Goal: Task Accomplishment & Management: Complete application form

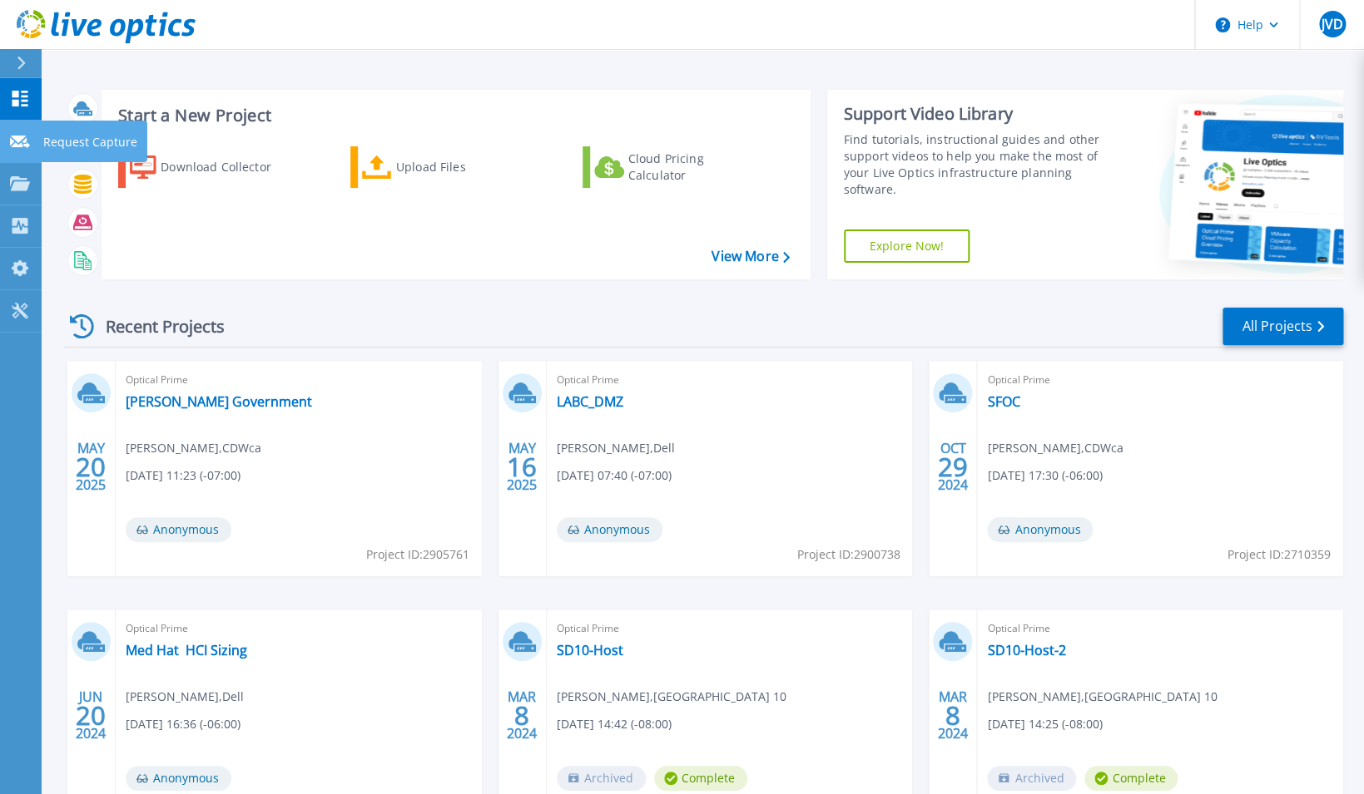
click at [53, 136] on p "Request Capture" at bounding box center [90, 142] width 94 height 43
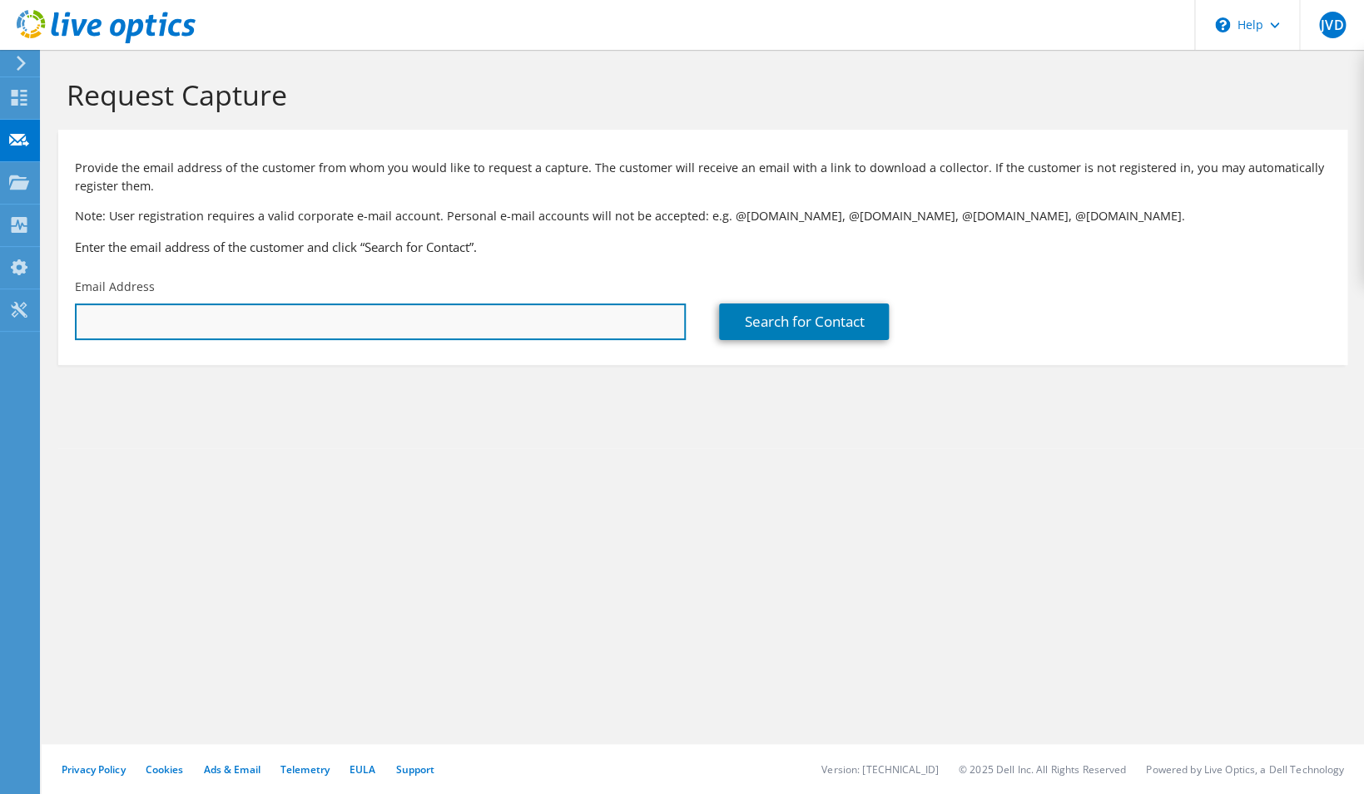
click at [401, 315] on input "text" at bounding box center [380, 322] width 611 height 37
paste input "[EMAIL_ADDRESS][DOMAIN_NAME]"
type input "[EMAIL_ADDRESS][DOMAIN_NAME]"
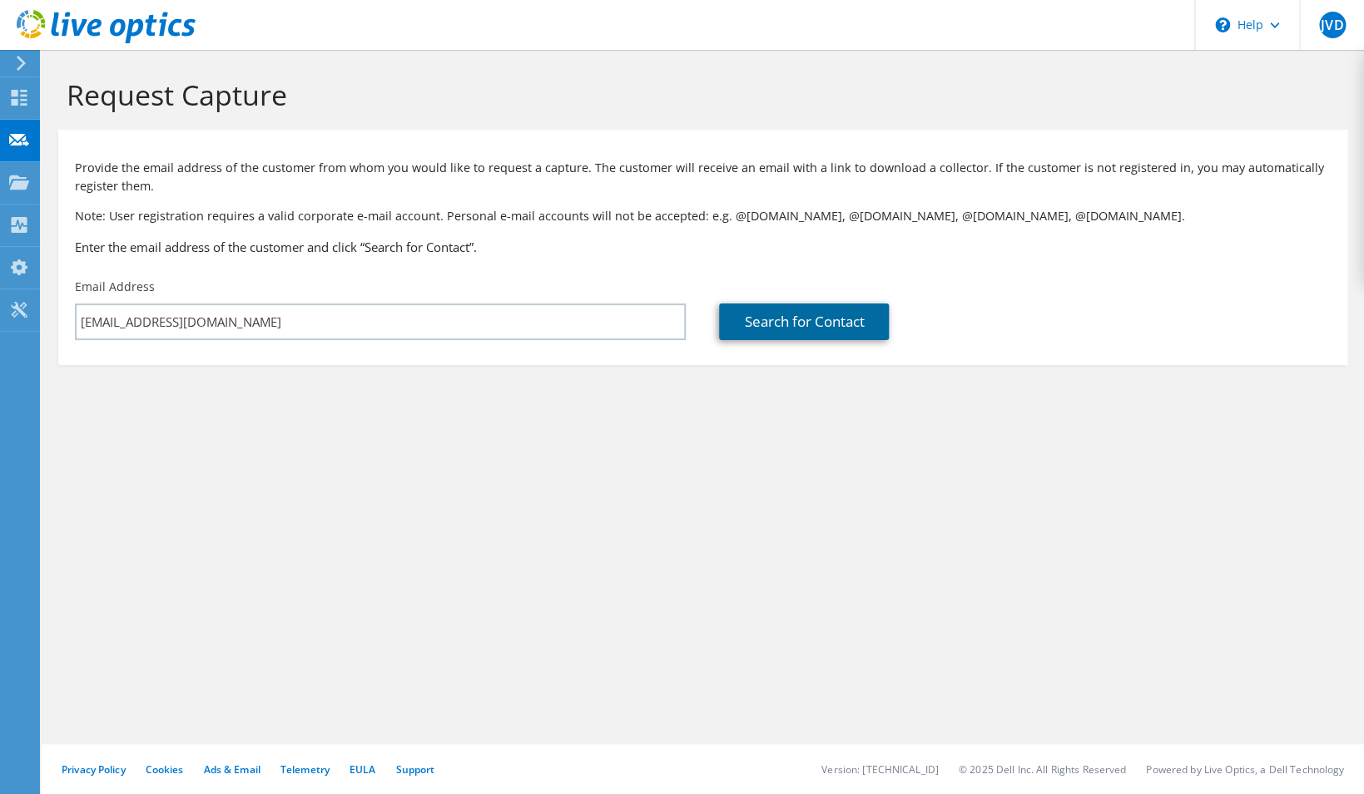
click at [806, 319] on link "Search for Contact" at bounding box center [804, 322] width 170 height 37
type input "PLLR LLP"
type input "[PERSON_NAME]"
type input "[GEOGRAPHIC_DATA]"
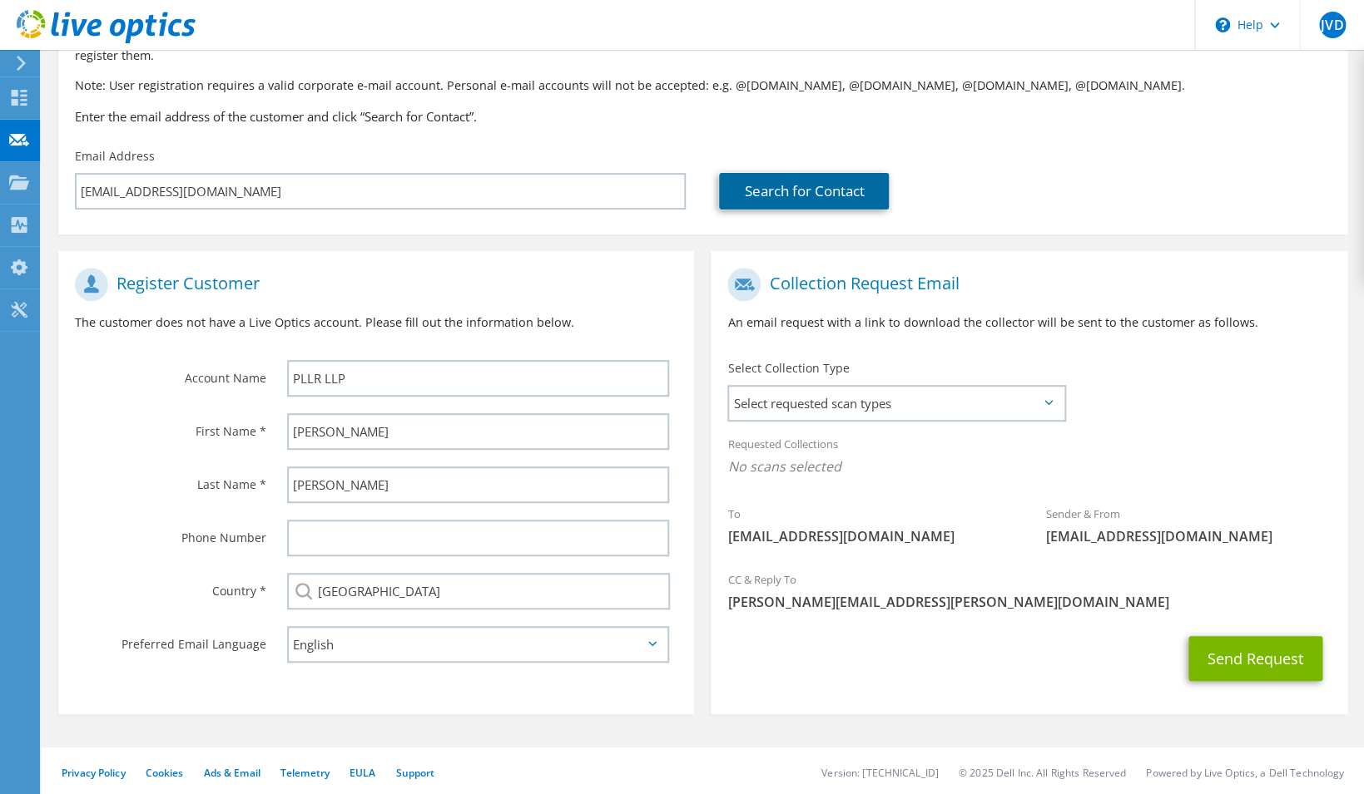
scroll to position [136, 0]
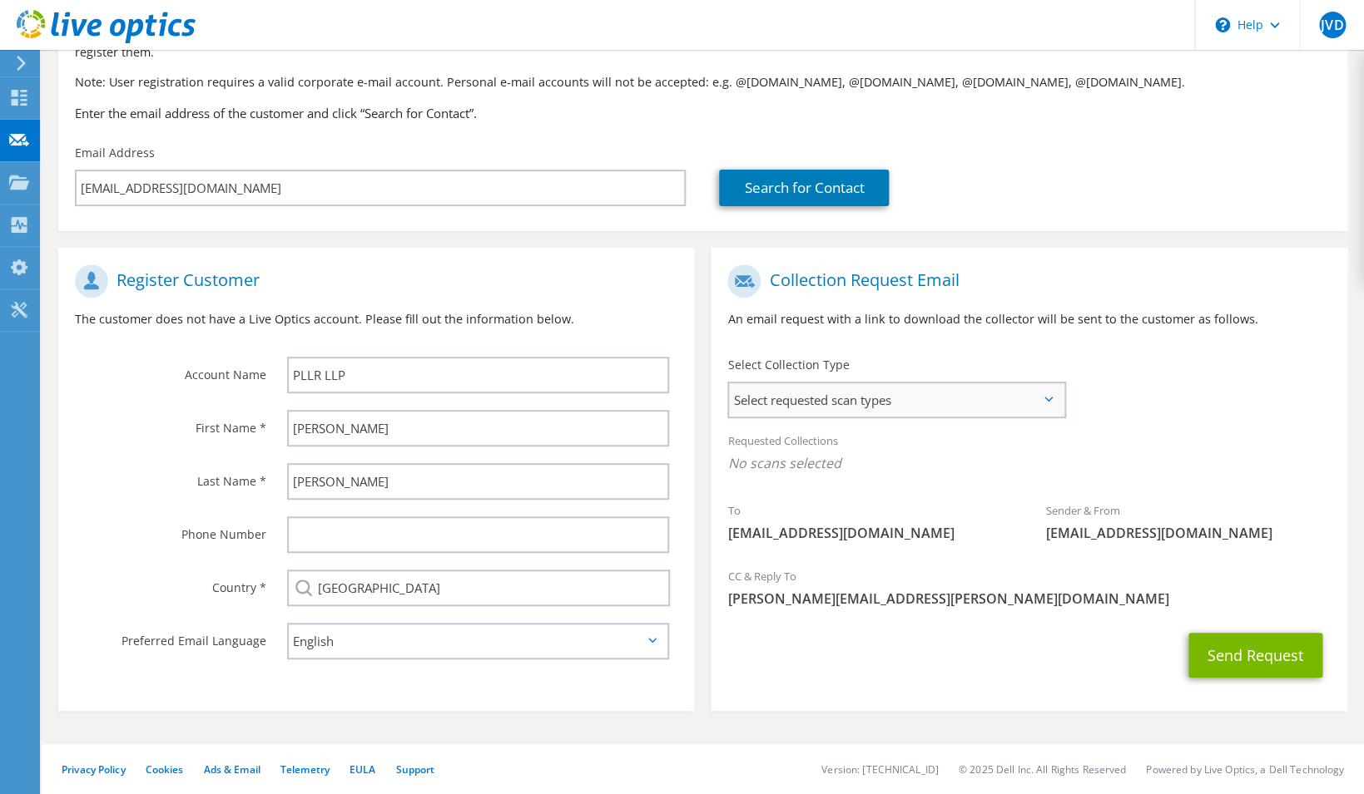
click at [864, 385] on span "Select requested scan types" at bounding box center [896, 400] width 334 height 33
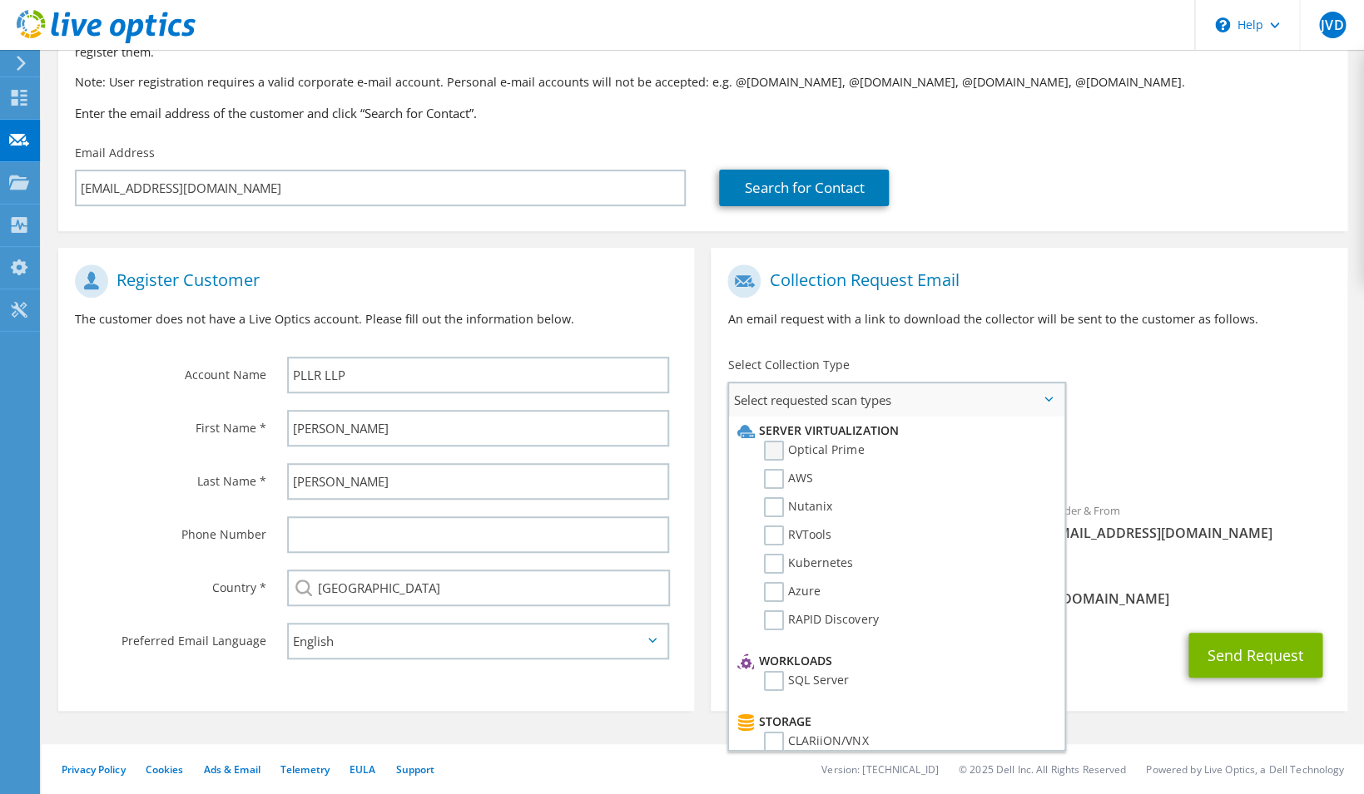
click at [805, 453] on label "Optical Prime" at bounding box center [814, 451] width 100 height 20
click at [0, 0] on input "Optical Prime" at bounding box center [0, 0] width 0 height 0
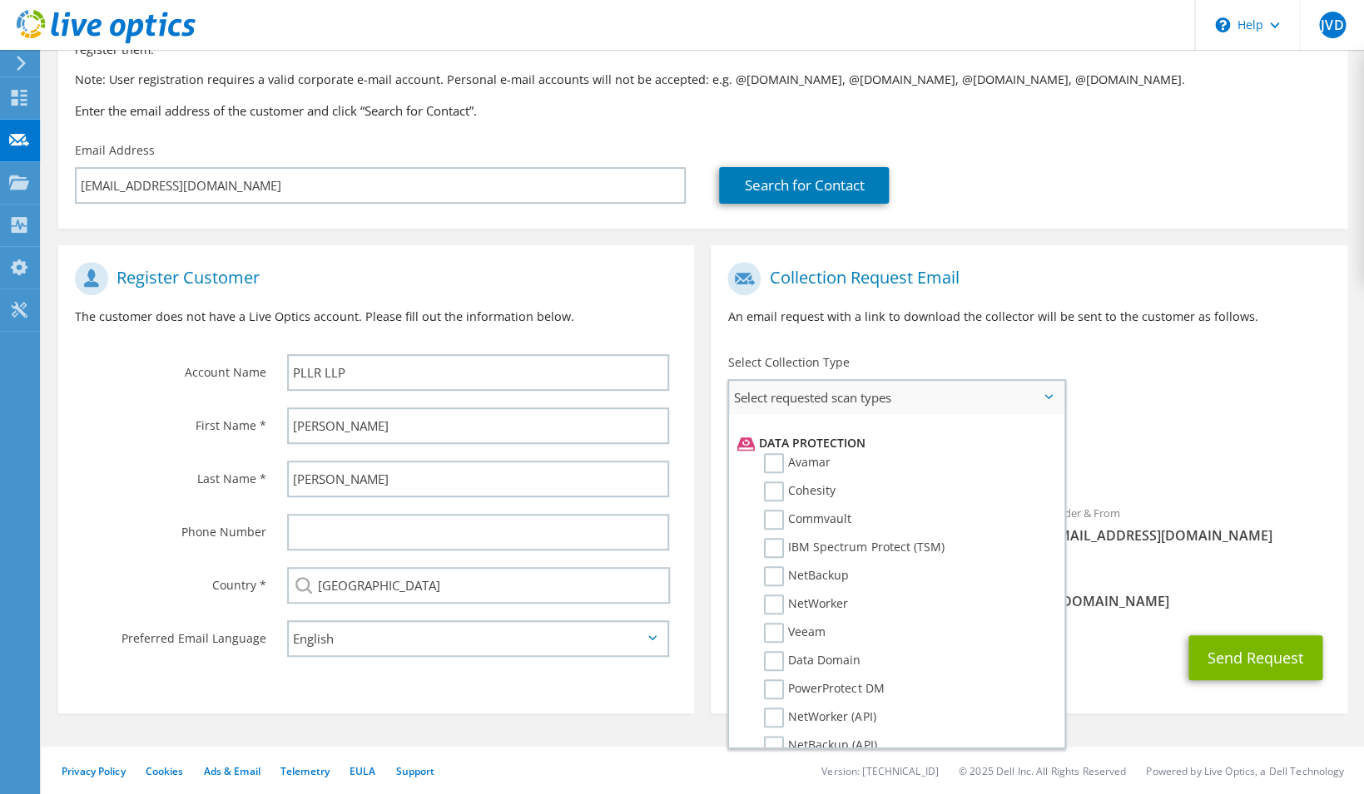
scroll to position [791, 0]
click at [1237, 395] on div "To scardoso@pllr.com Sender & From liveoptics@liveoptics.com" at bounding box center [1028, 408] width 636 height 308
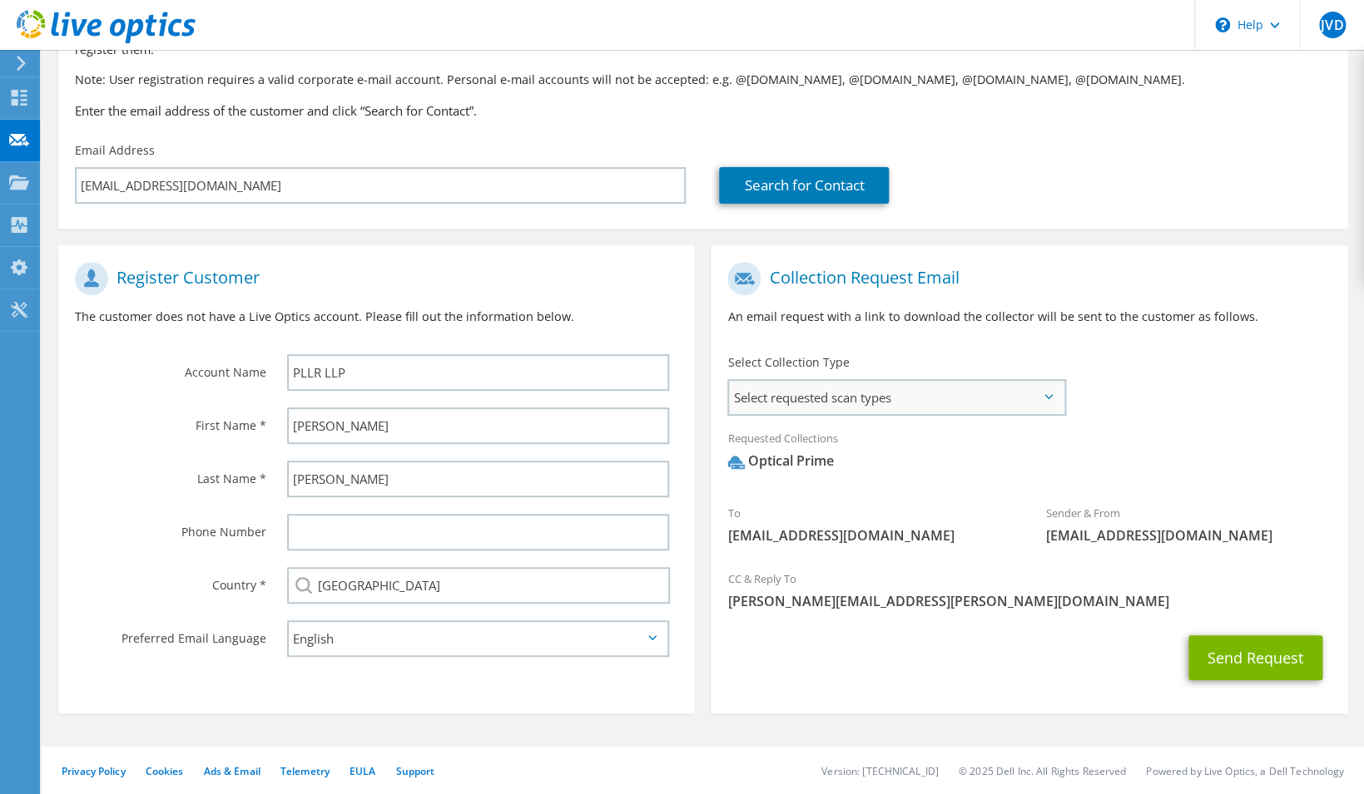
click at [1022, 392] on span "Select requested scan types" at bounding box center [896, 397] width 334 height 33
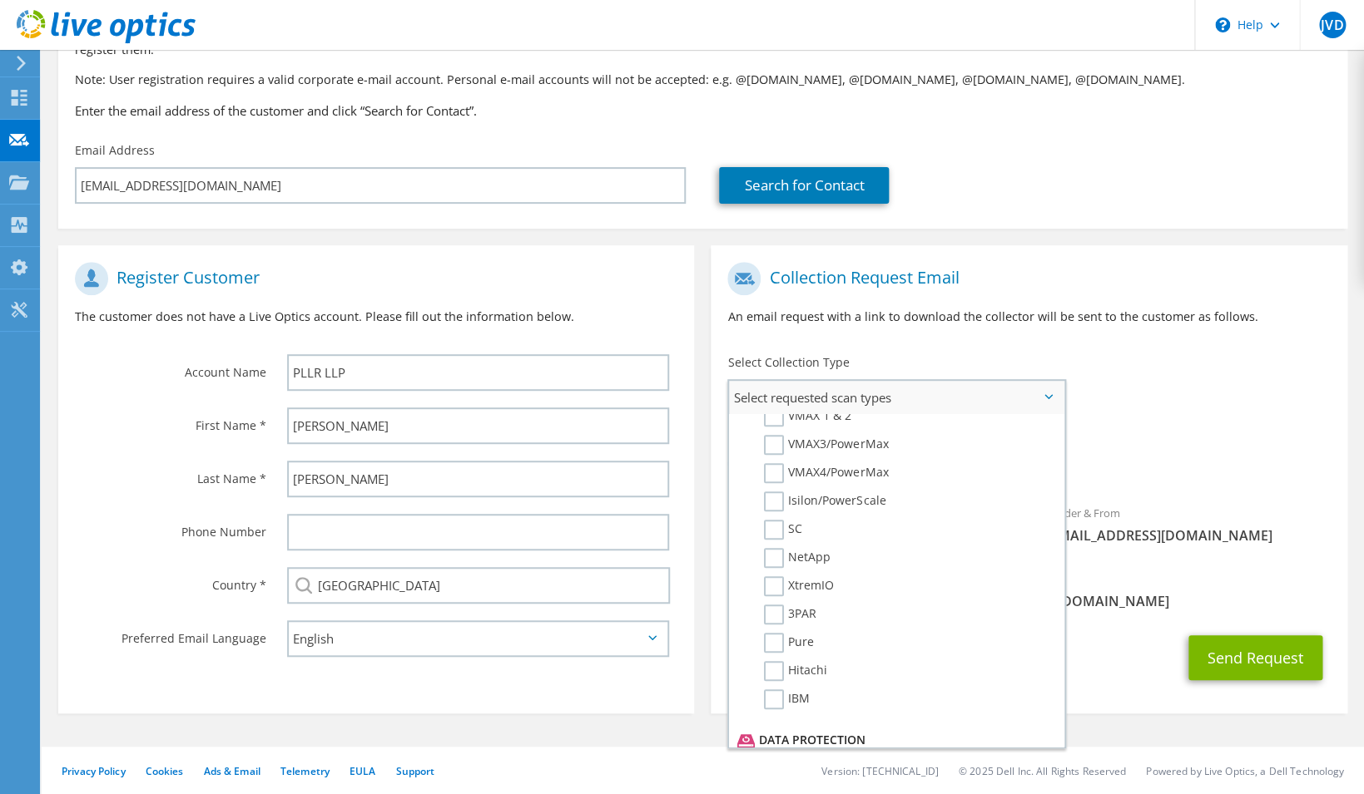
scroll to position [0, 0]
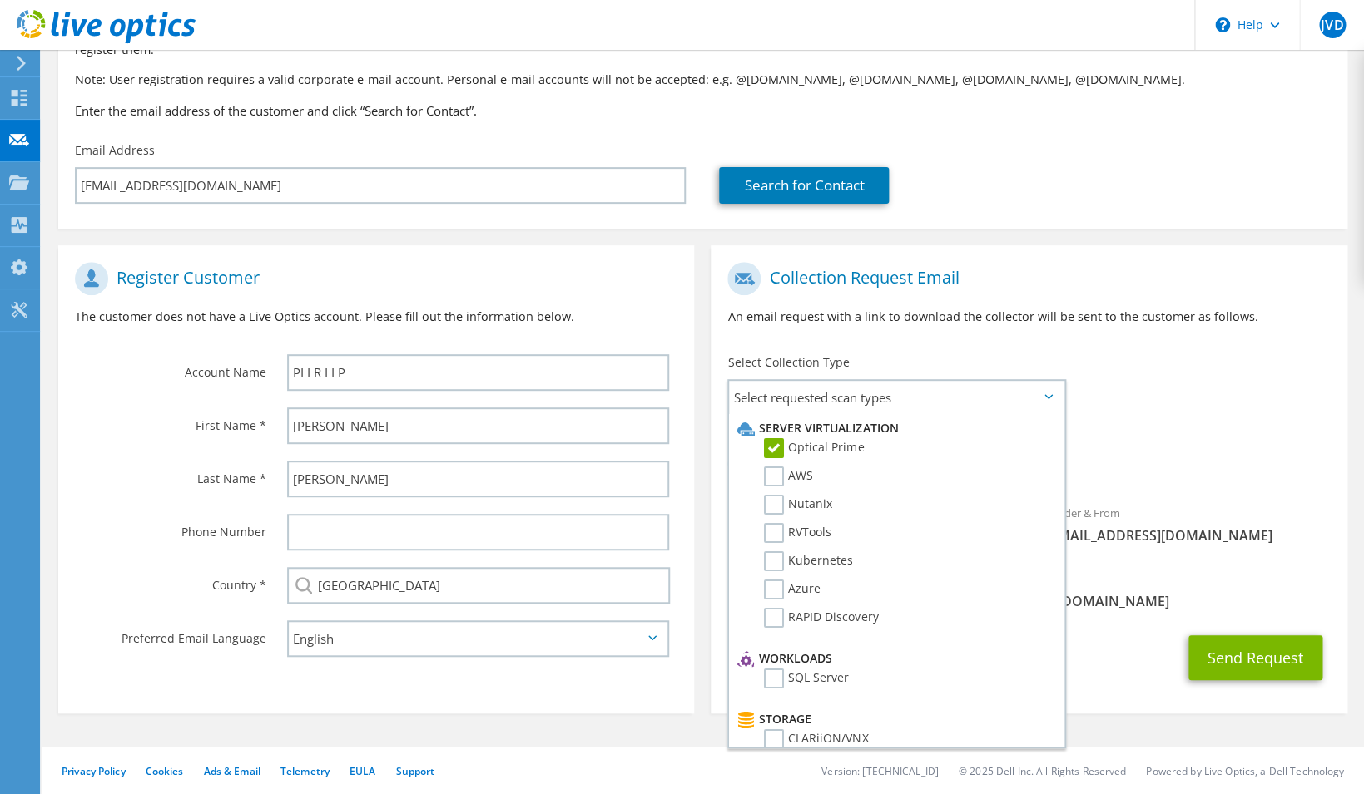
click at [1215, 522] on div "Sender & From liveoptics@liveoptics.com" at bounding box center [1188, 524] width 318 height 57
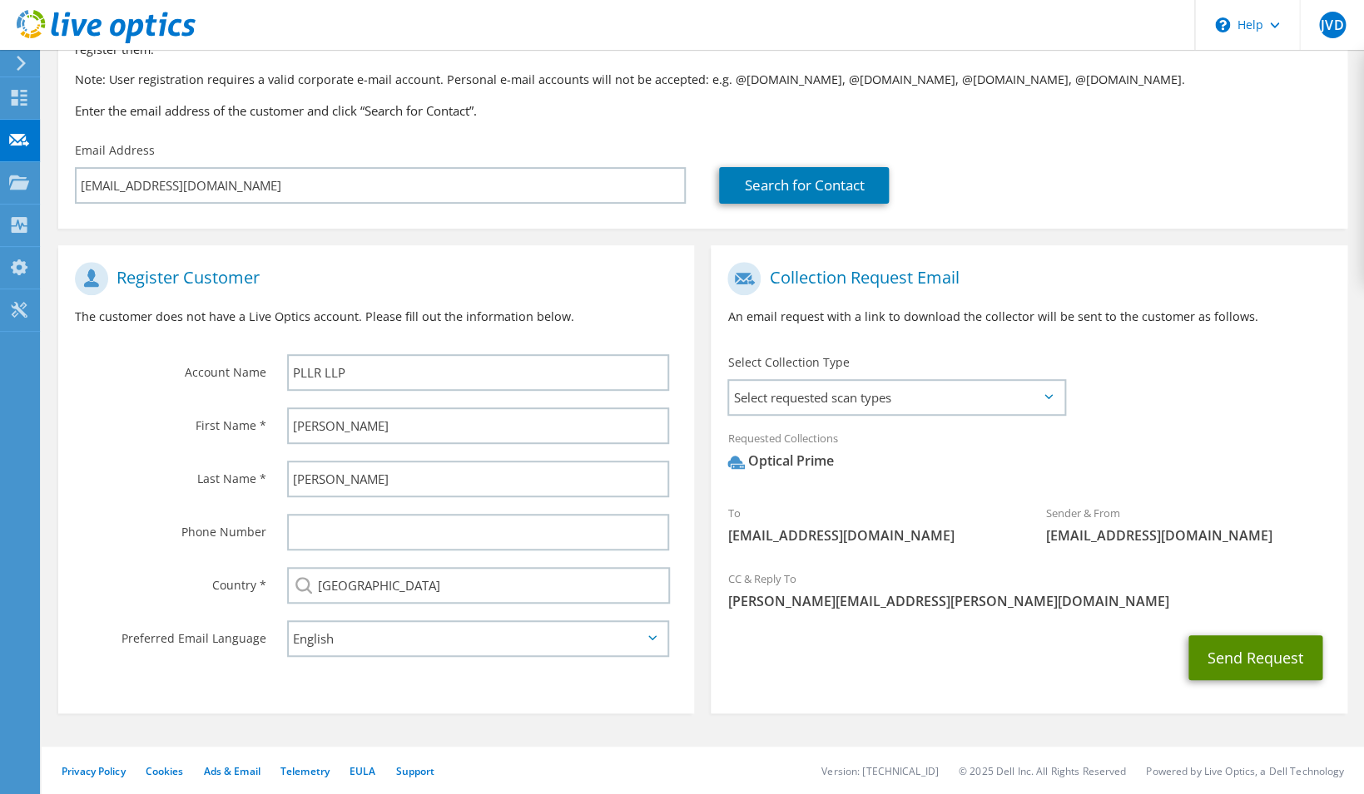
click at [1271, 663] on button "Send Request" at bounding box center [1255, 658] width 134 height 45
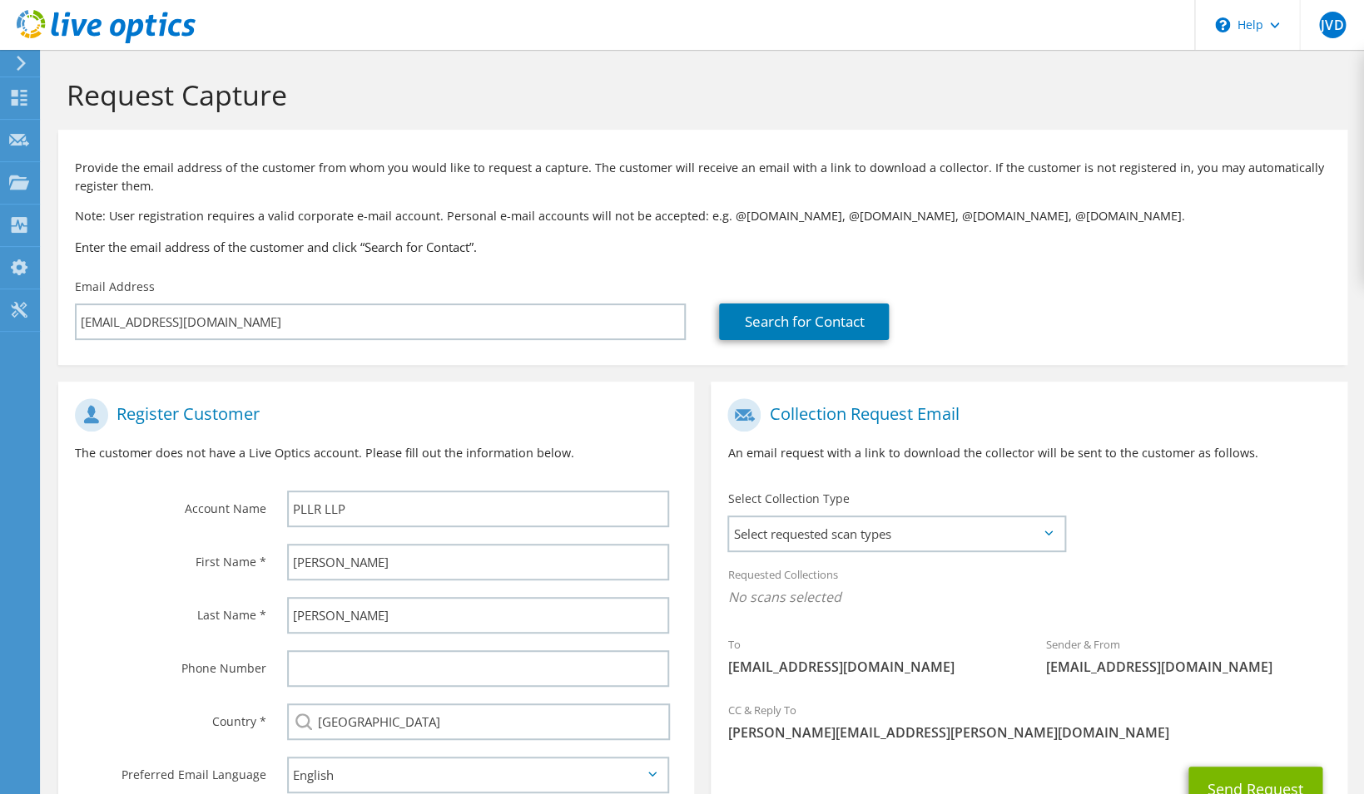
scroll to position [136, 0]
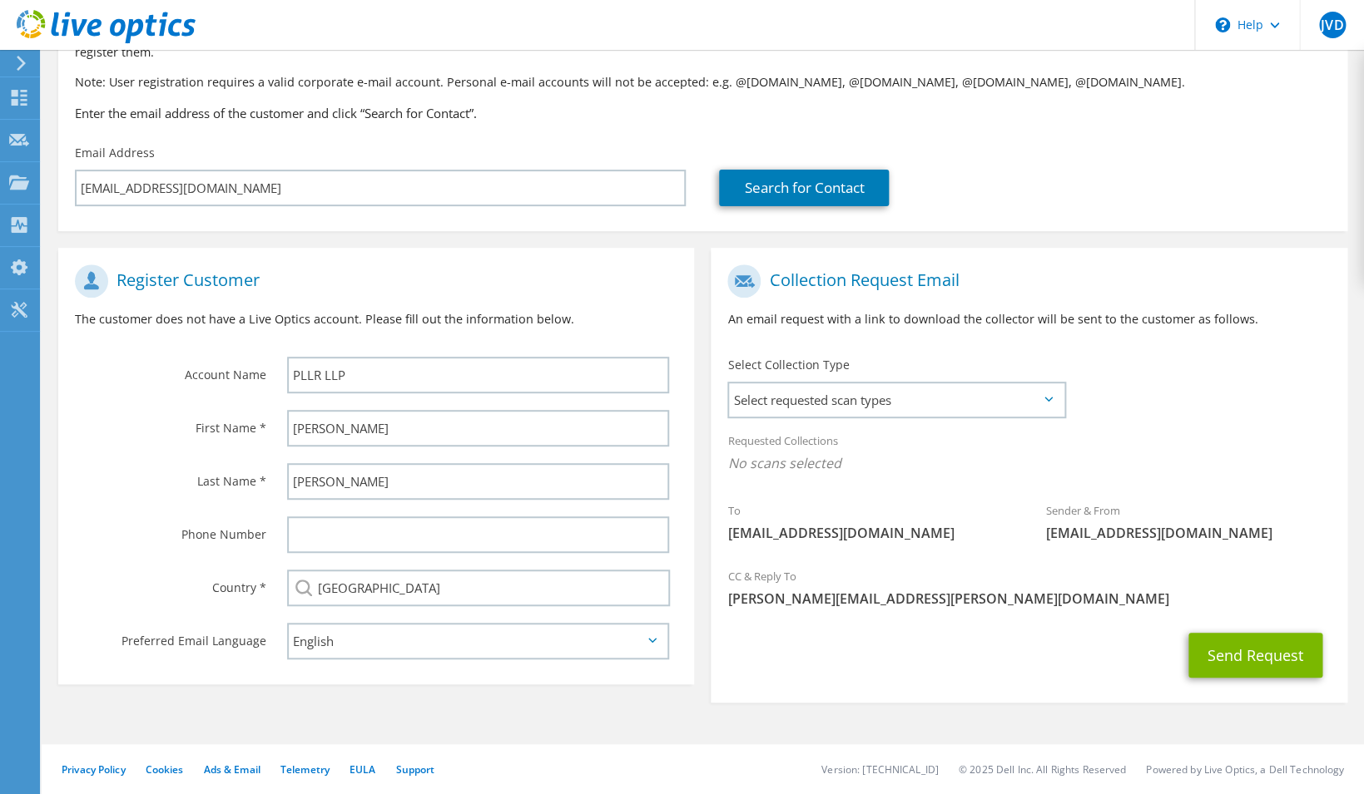
click at [1235, 684] on div "Send Request" at bounding box center [1028, 656] width 636 height 62
click at [1236, 666] on button "Send Request" at bounding box center [1255, 655] width 134 height 45
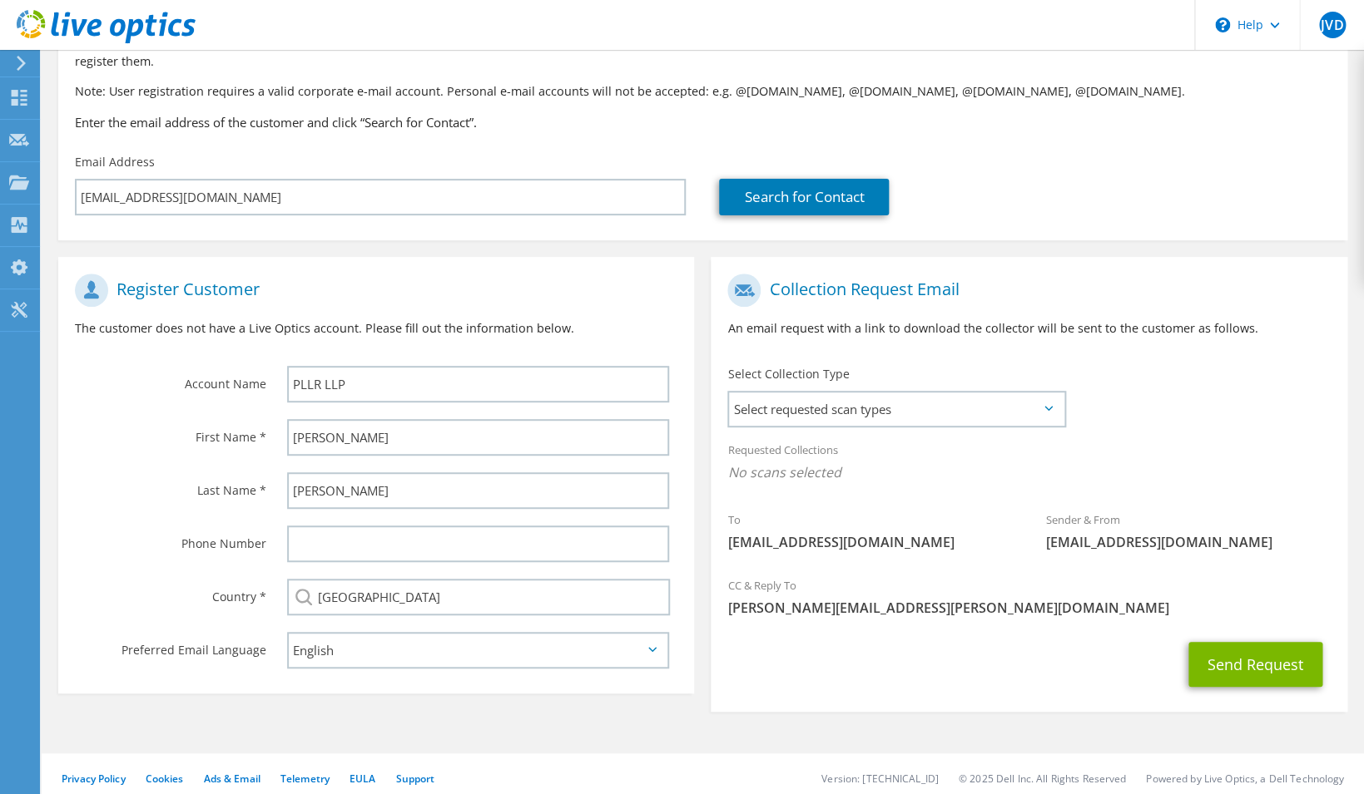
scroll to position [136, 0]
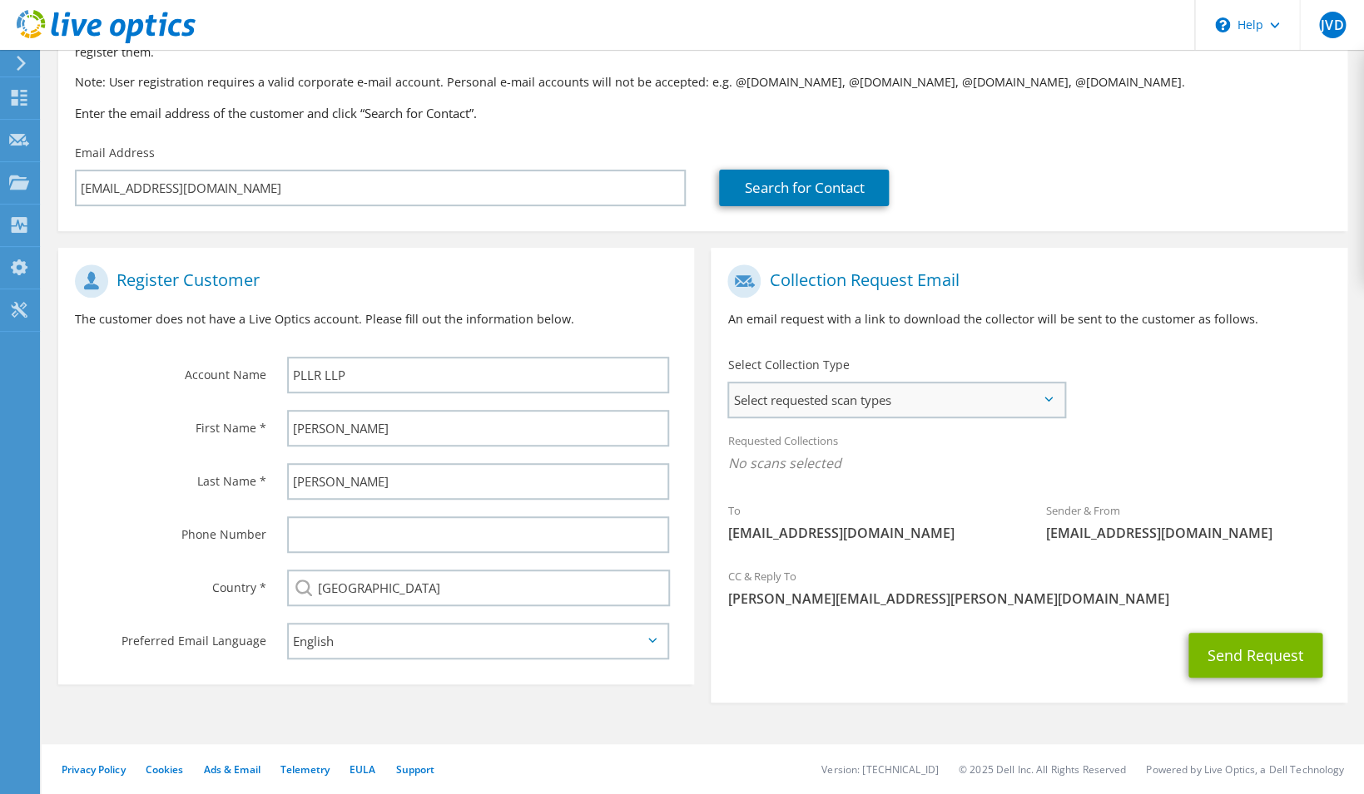
click at [881, 405] on span "Select requested scan types" at bounding box center [896, 400] width 334 height 33
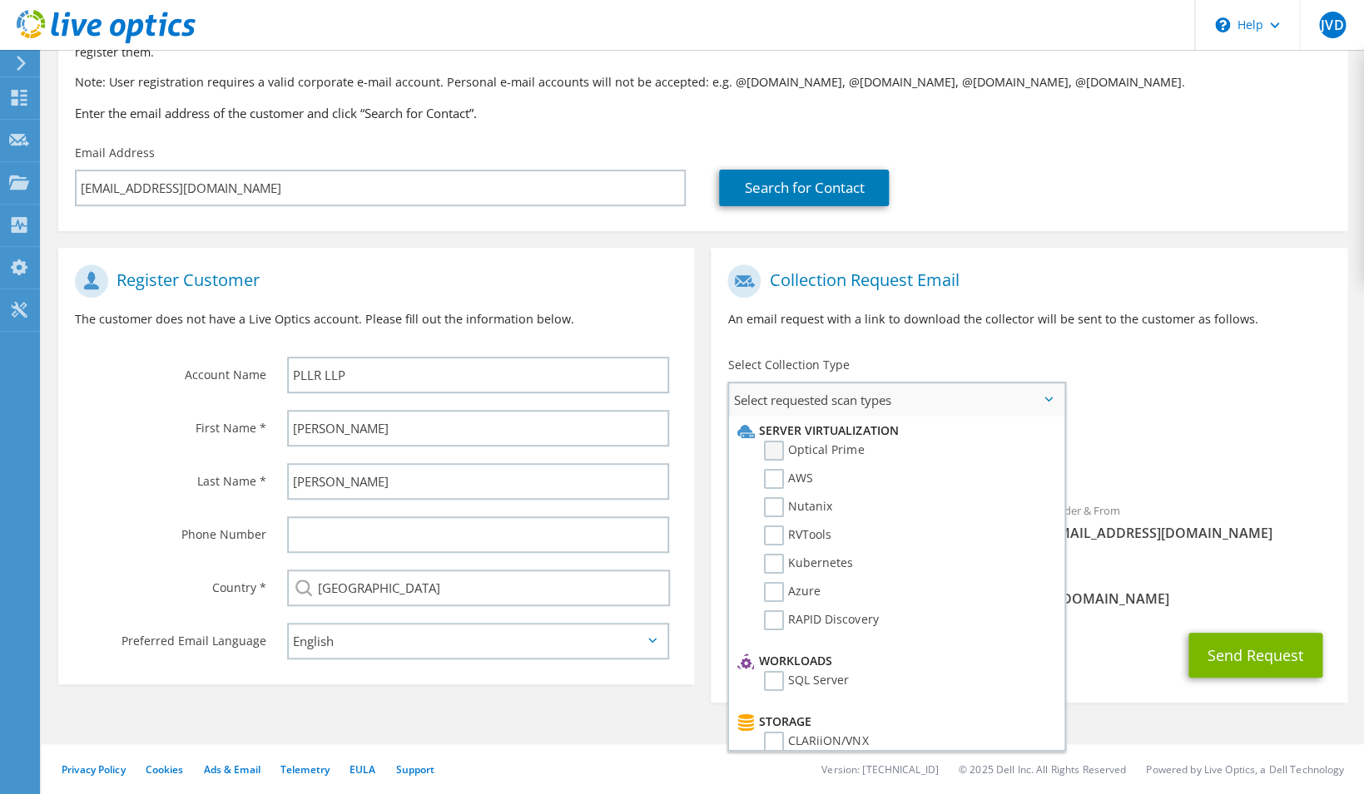
click at [780, 453] on label "Optical Prime" at bounding box center [814, 451] width 100 height 20
click at [0, 0] on input "Optical Prime" at bounding box center [0, 0] width 0 height 0
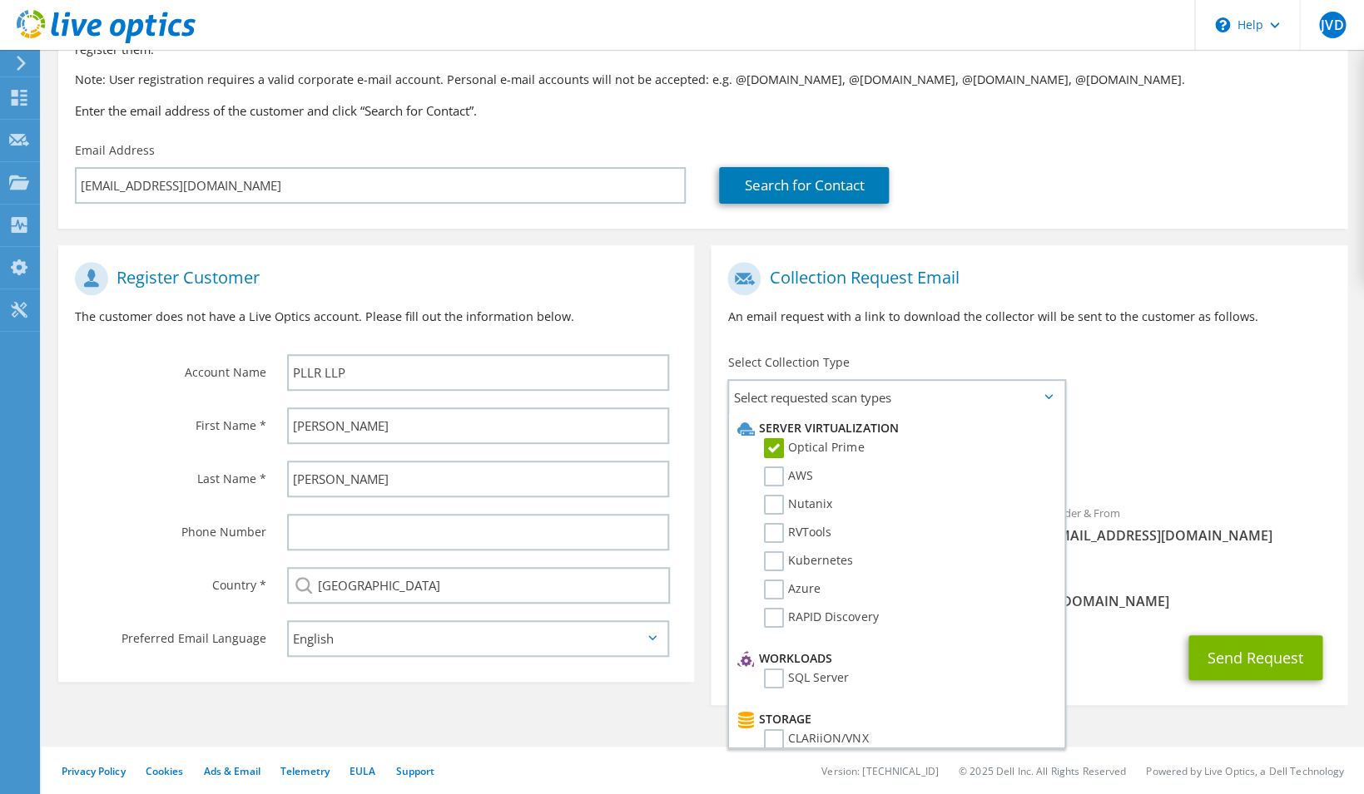
click at [1250, 562] on div "Sender & From liveoptics@liveoptics.com" at bounding box center [1188, 529] width 318 height 66
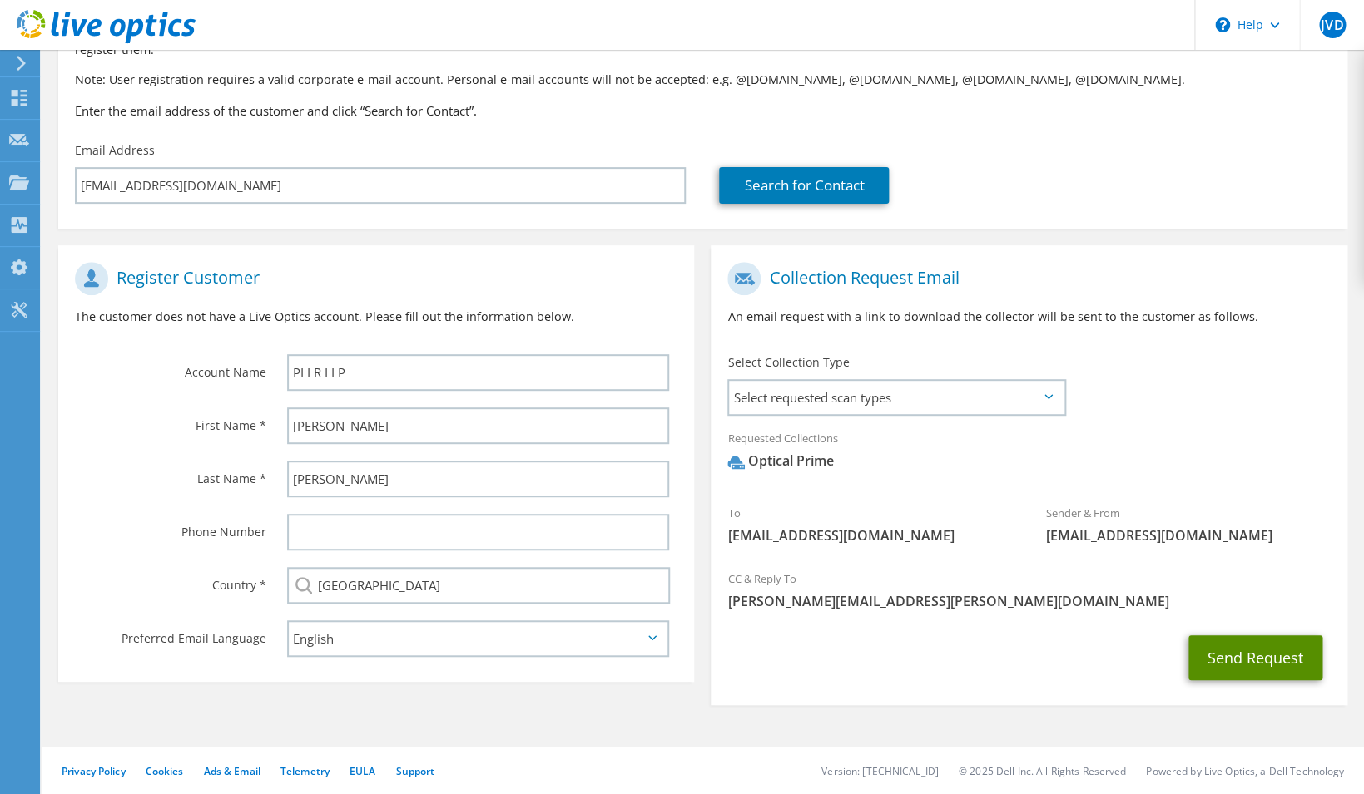
click at [1222, 654] on button "Send Request" at bounding box center [1255, 658] width 134 height 45
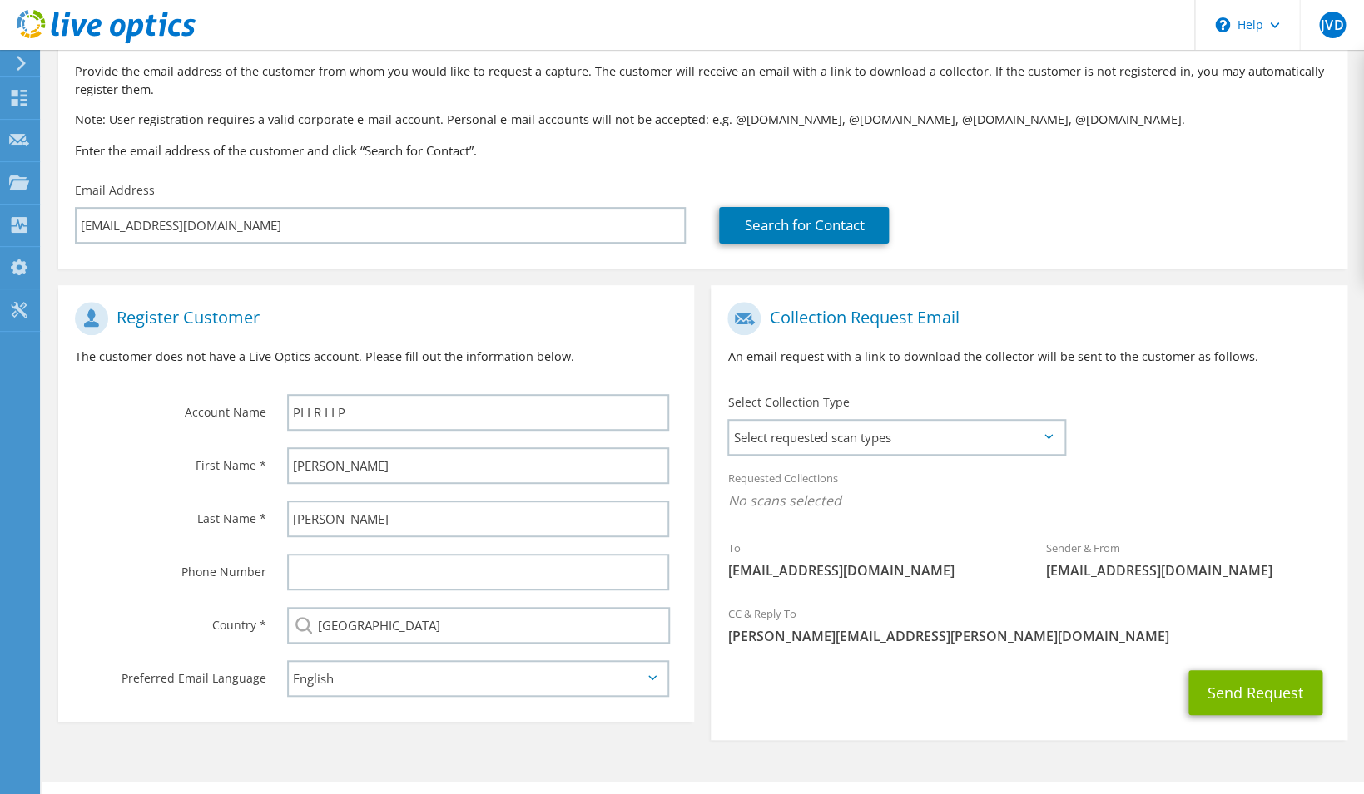
scroll to position [100, 0]
